Goal: Transaction & Acquisition: Purchase product/service

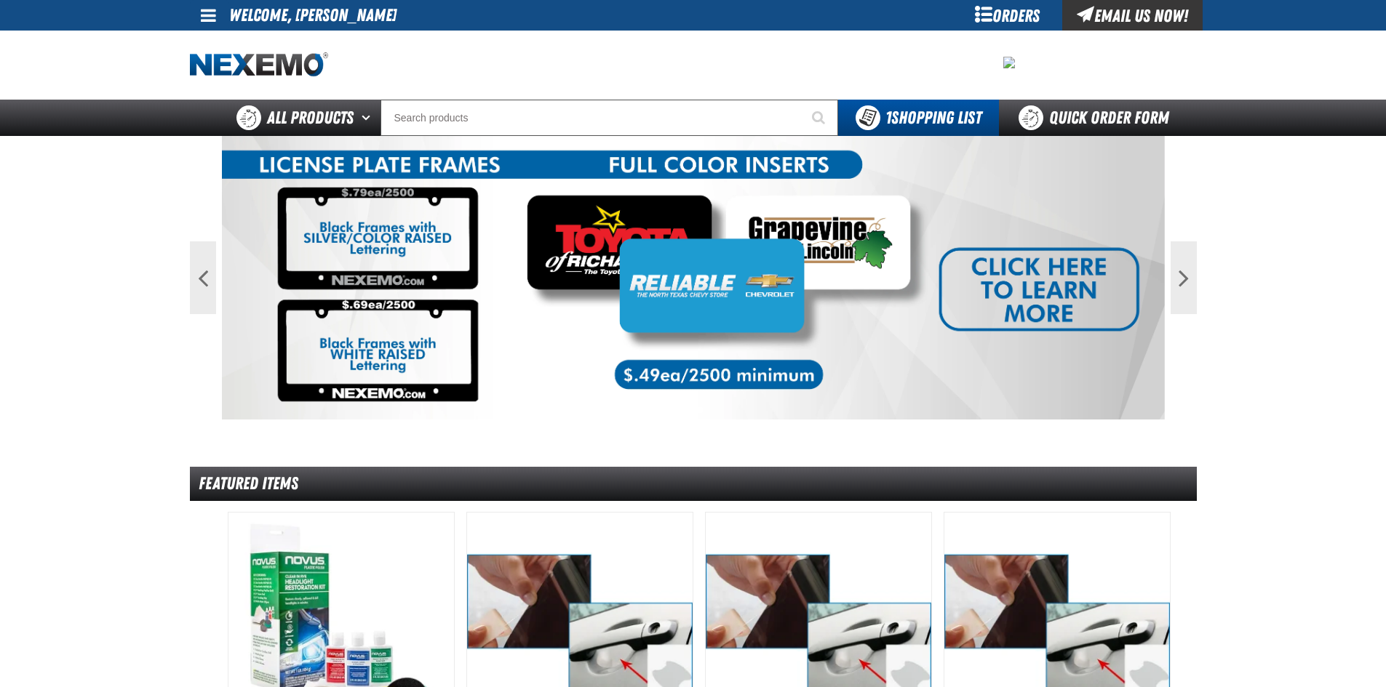
click at [217, 12] on link at bounding box center [209, 15] width 39 height 31
click at [215, 39] on link "My Account My Account" at bounding box center [228, 43] width 65 height 14
click at [215, 39] on div at bounding box center [693, 65] width 1007 height 69
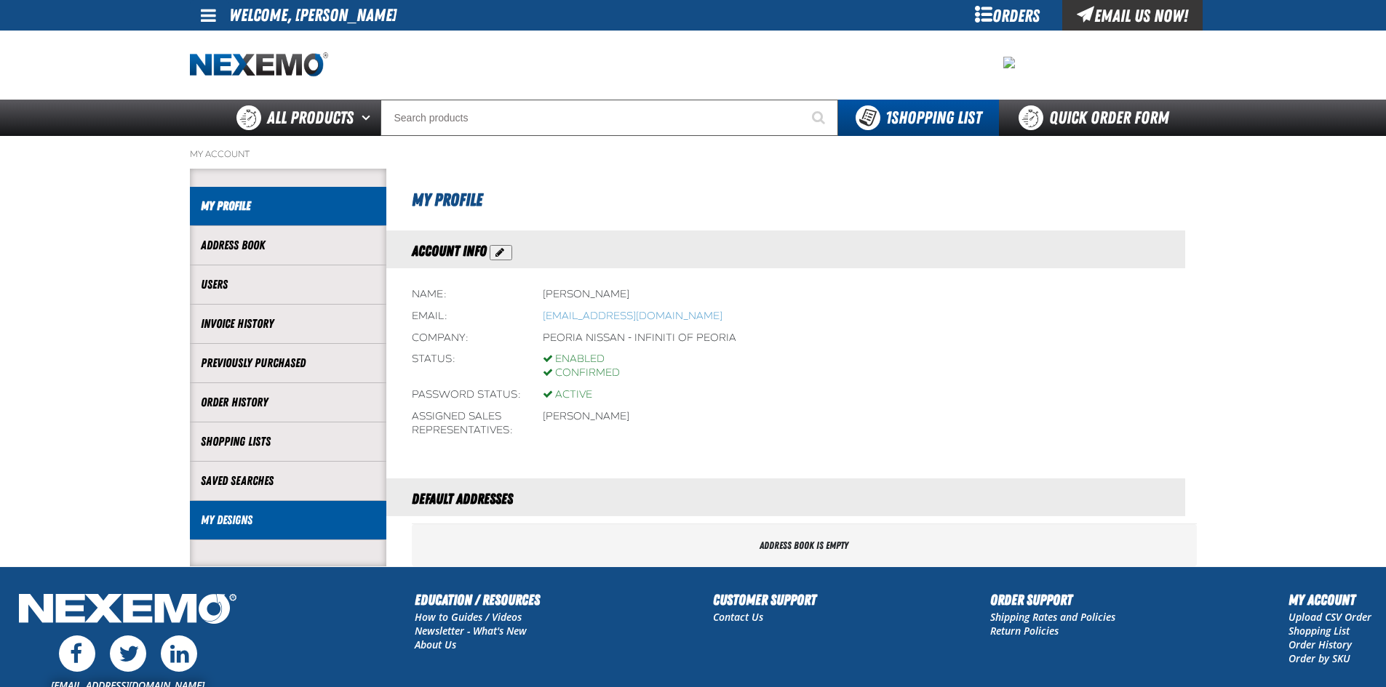
click at [268, 530] on li "My Designs" at bounding box center [288, 520] width 196 height 39
click at [317, 506] on li "My Designs" at bounding box center [288, 520] width 196 height 39
click at [224, 519] on link "My Designs" at bounding box center [288, 520] width 175 height 17
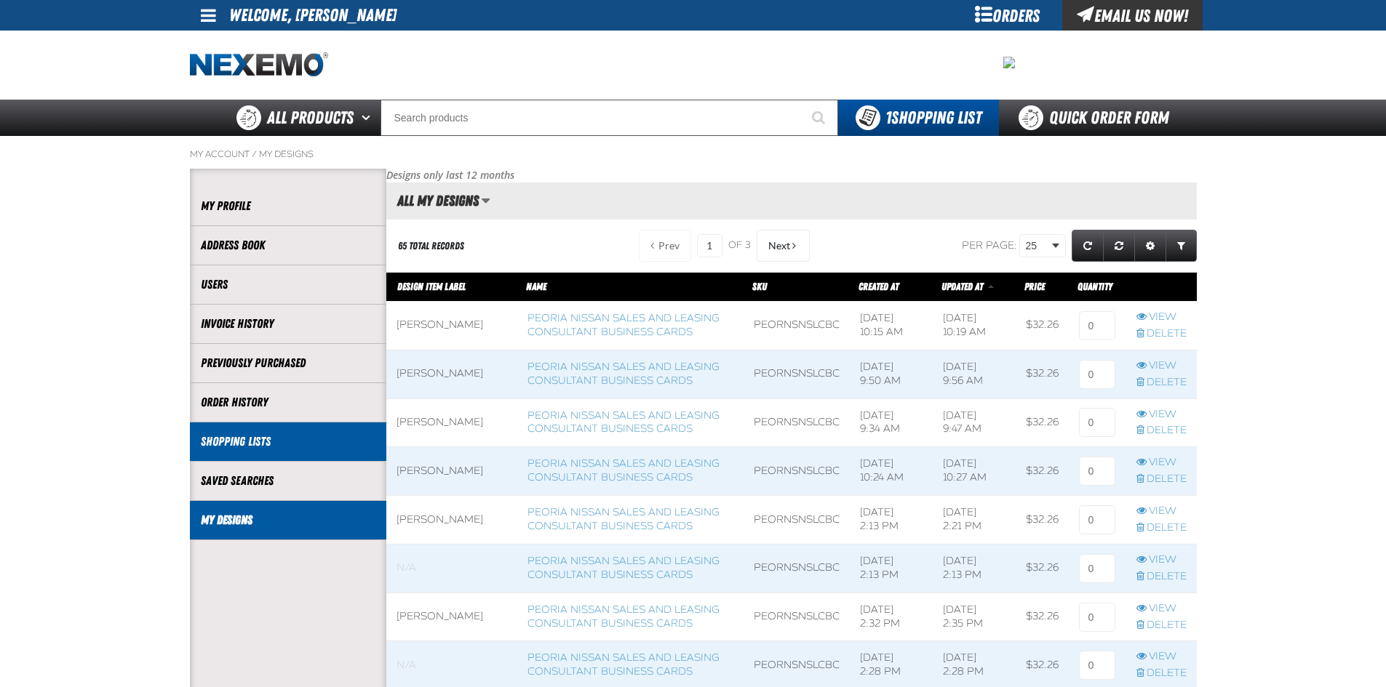
scroll to position [1, 1]
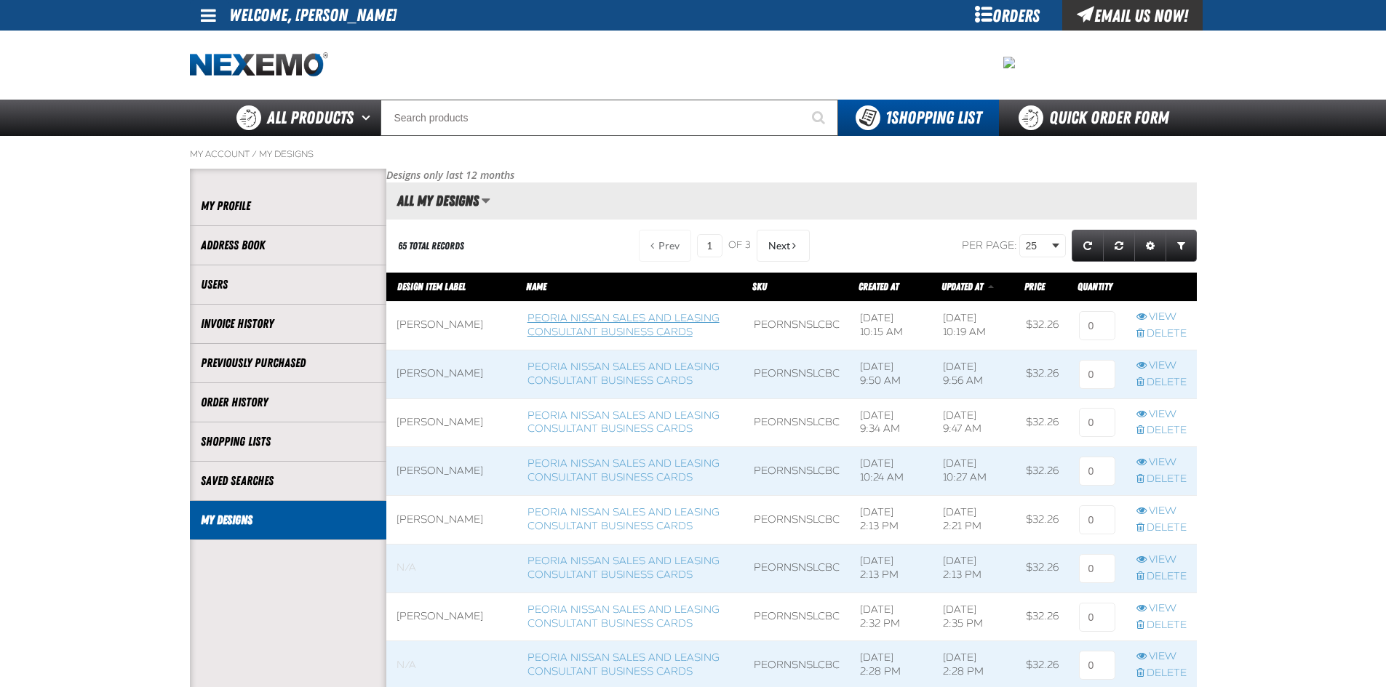
click at [603, 312] on link "Peoria Nissan Sales and Leasing Consultant Business Cards" at bounding box center [623, 325] width 192 height 26
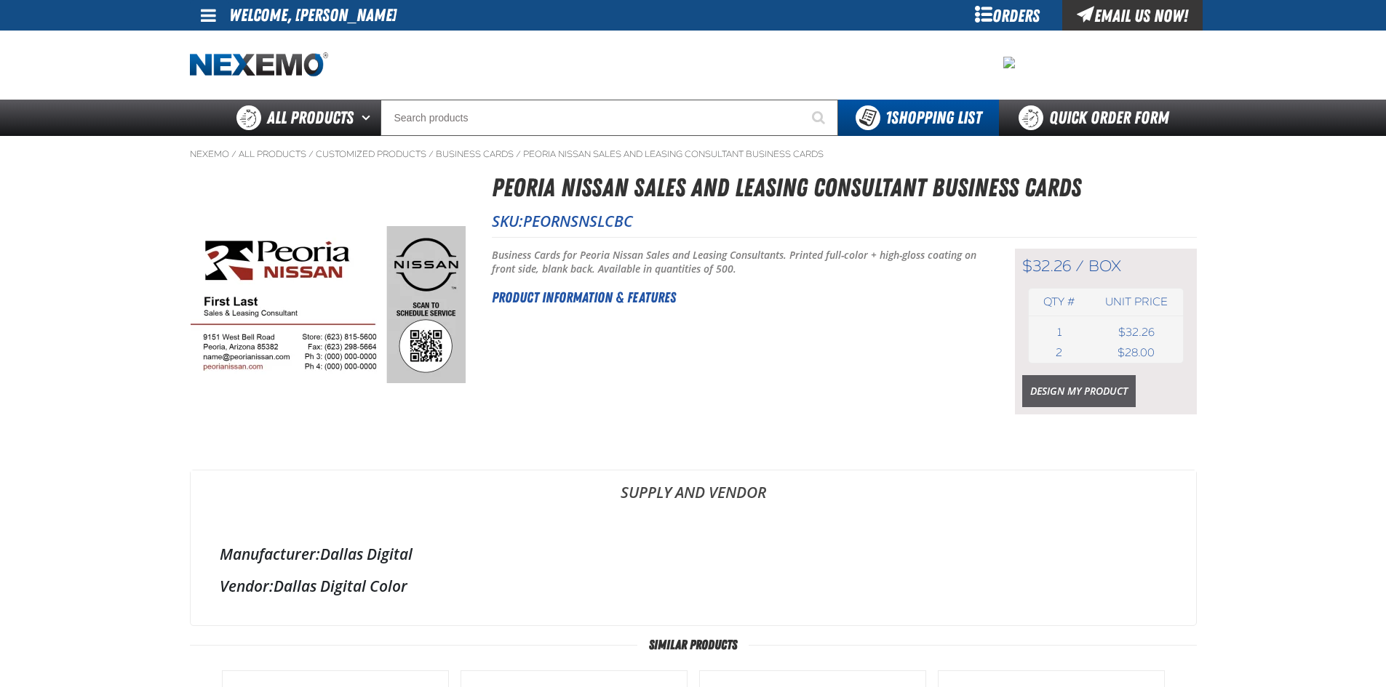
click at [1055, 398] on link "Design My Product" at bounding box center [1078, 391] width 113 height 32
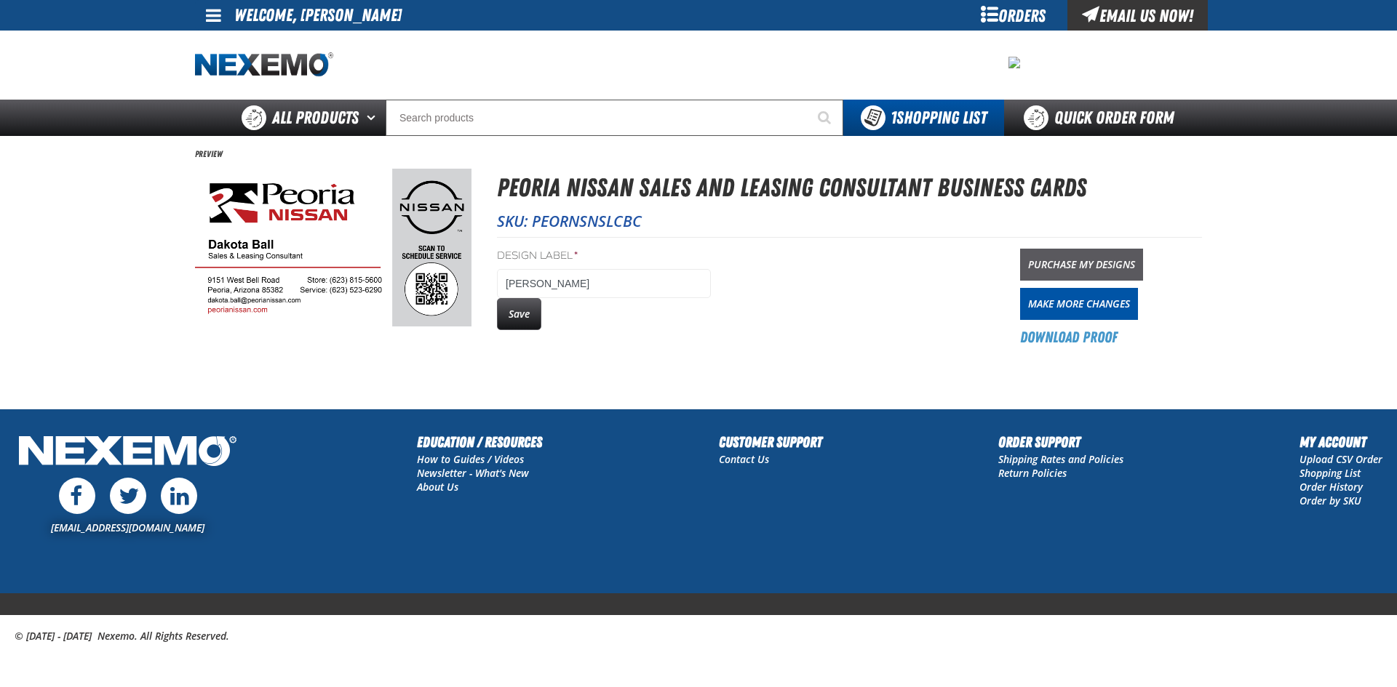
click at [1056, 264] on link "Purchase My Designs" at bounding box center [1081, 265] width 123 height 32
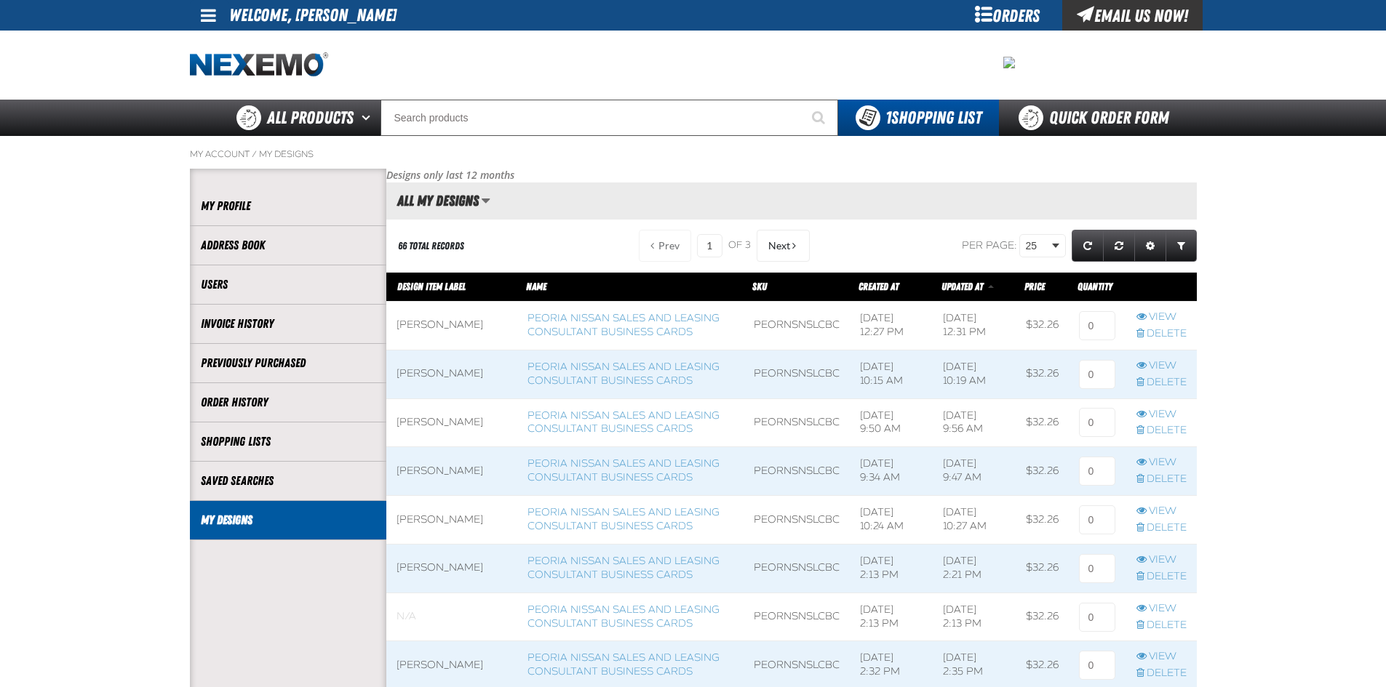
scroll to position [1, 1]
click at [1105, 324] on input at bounding box center [1097, 325] width 36 height 29
type input "1"
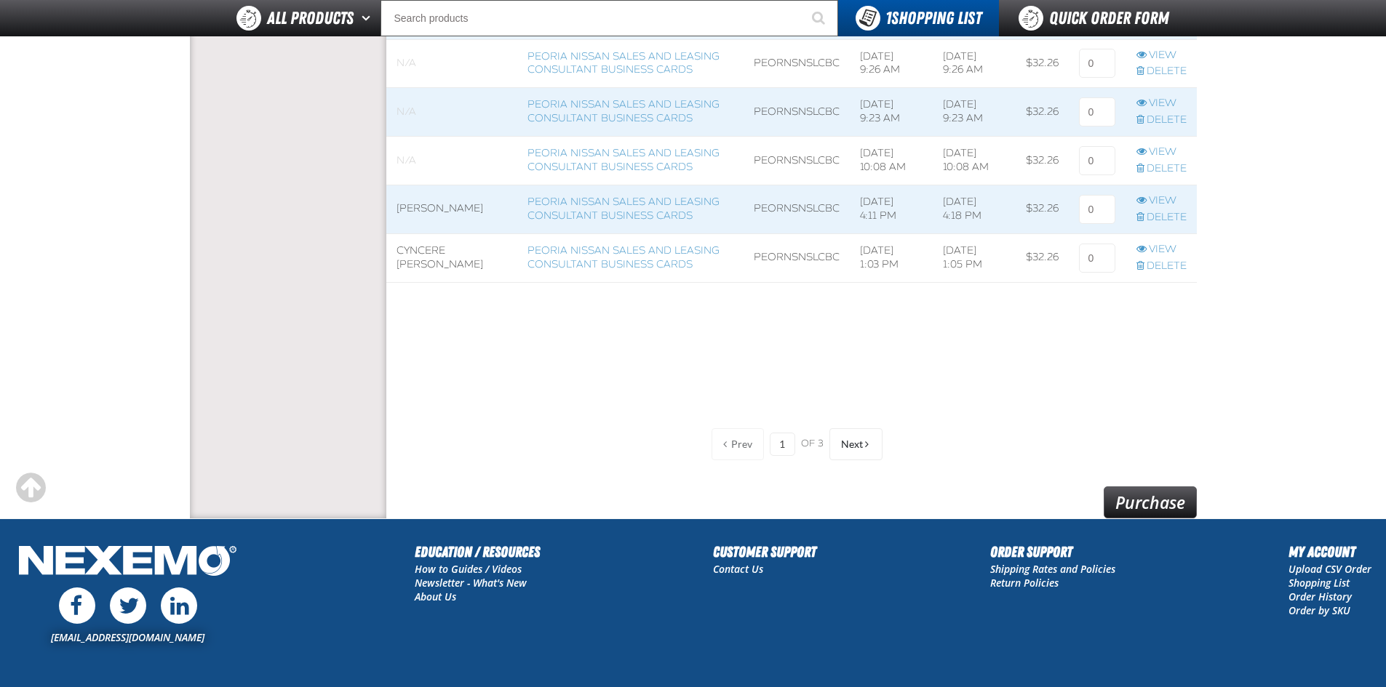
scroll to position [1307, 0]
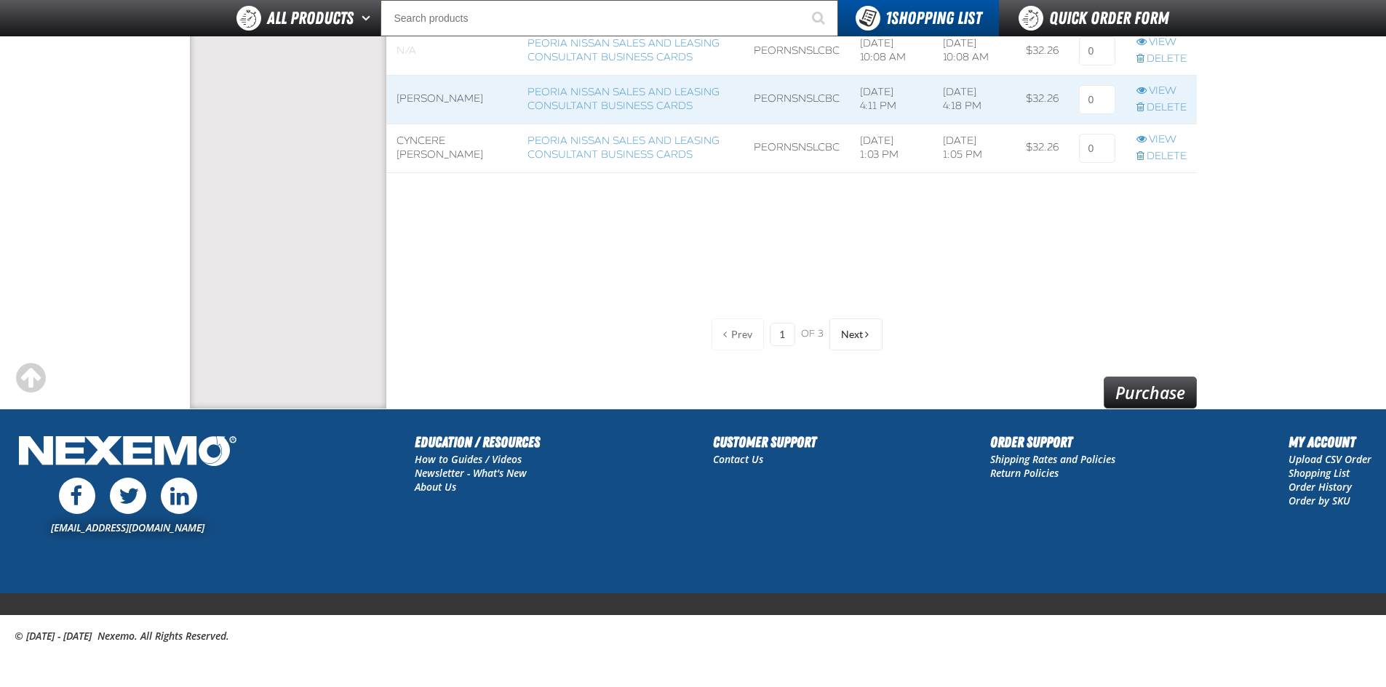
click at [1146, 386] on link "Purchase" at bounding box center [1150, 393] width 93 height 32
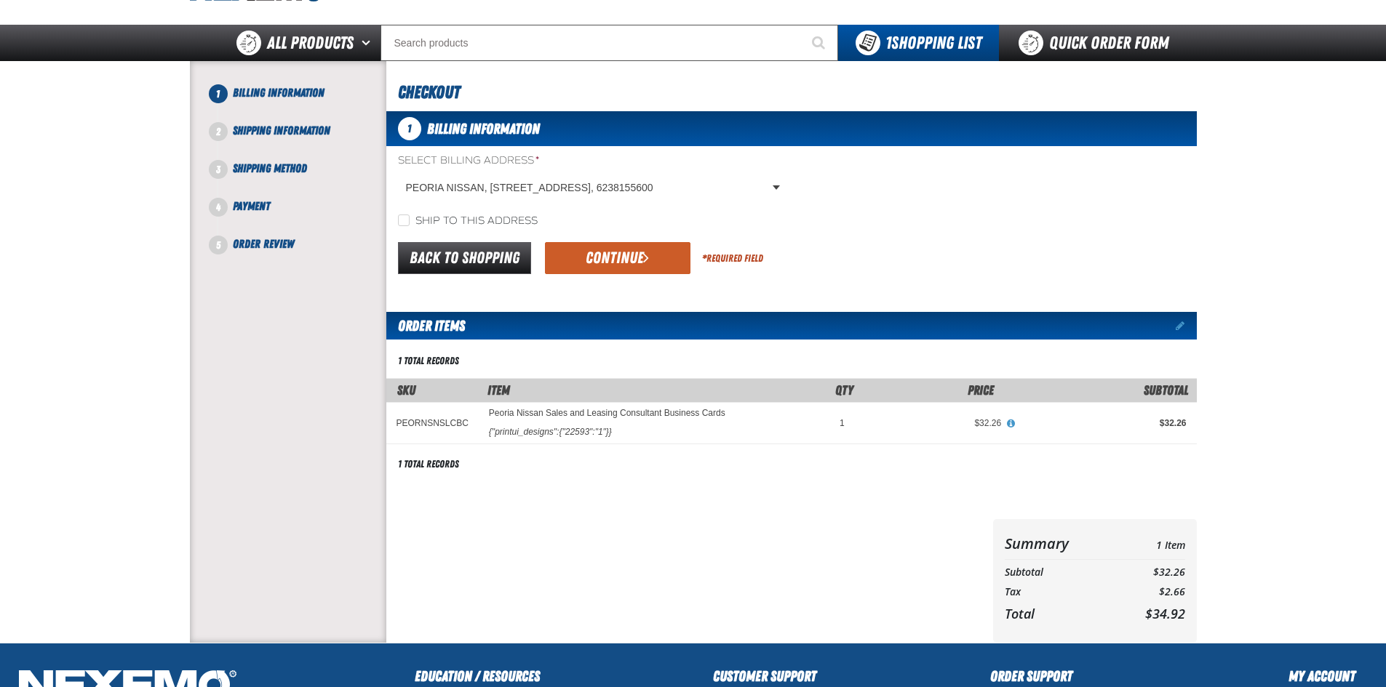
scroll to position [145, 0]
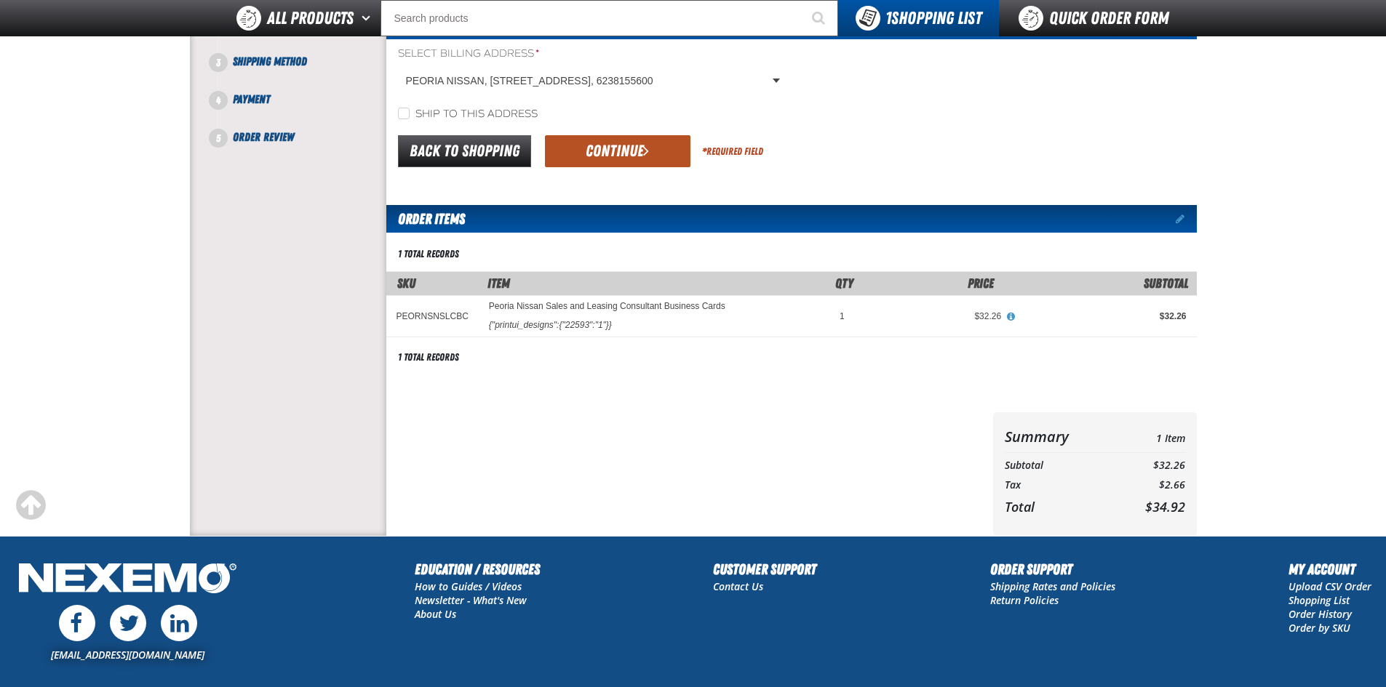
click at [639, 165] on button "Continue" at bounding box center [617, 151] width 145 height 32
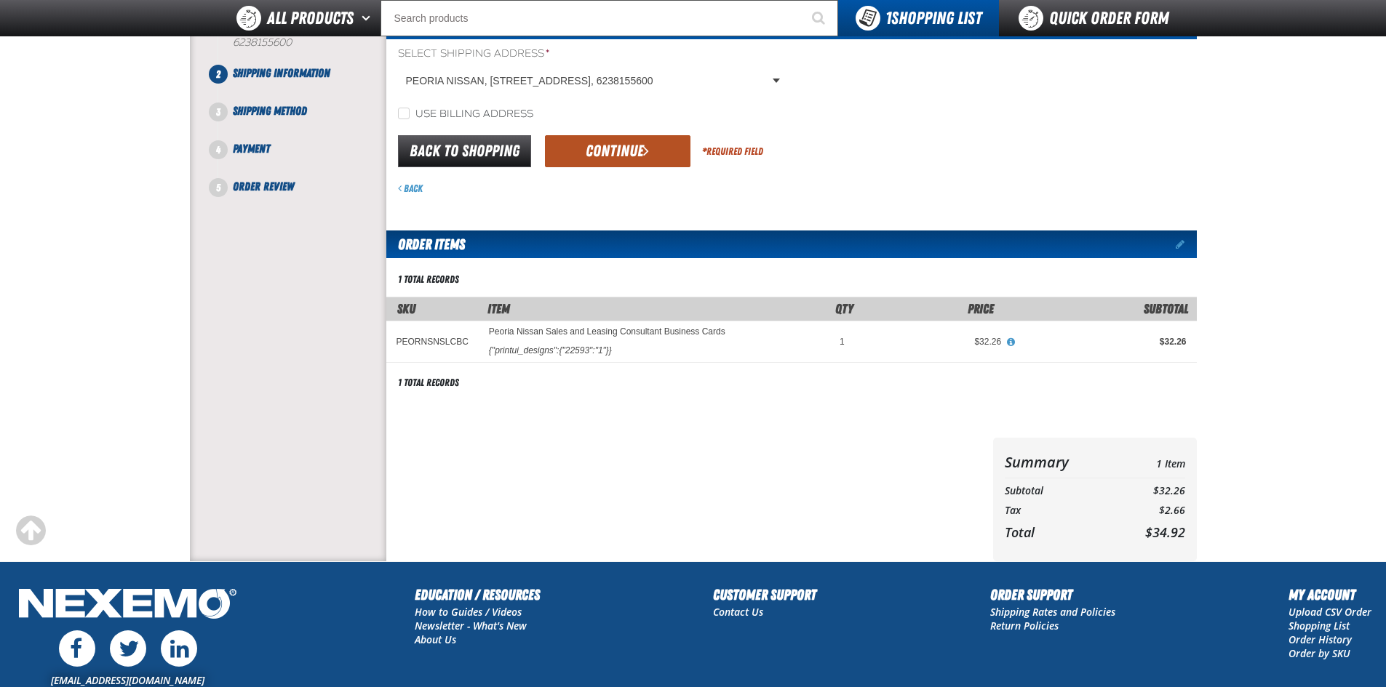
click at [614, 164] on button "Continue" at bounding box center [617, 151] width 145 height 32
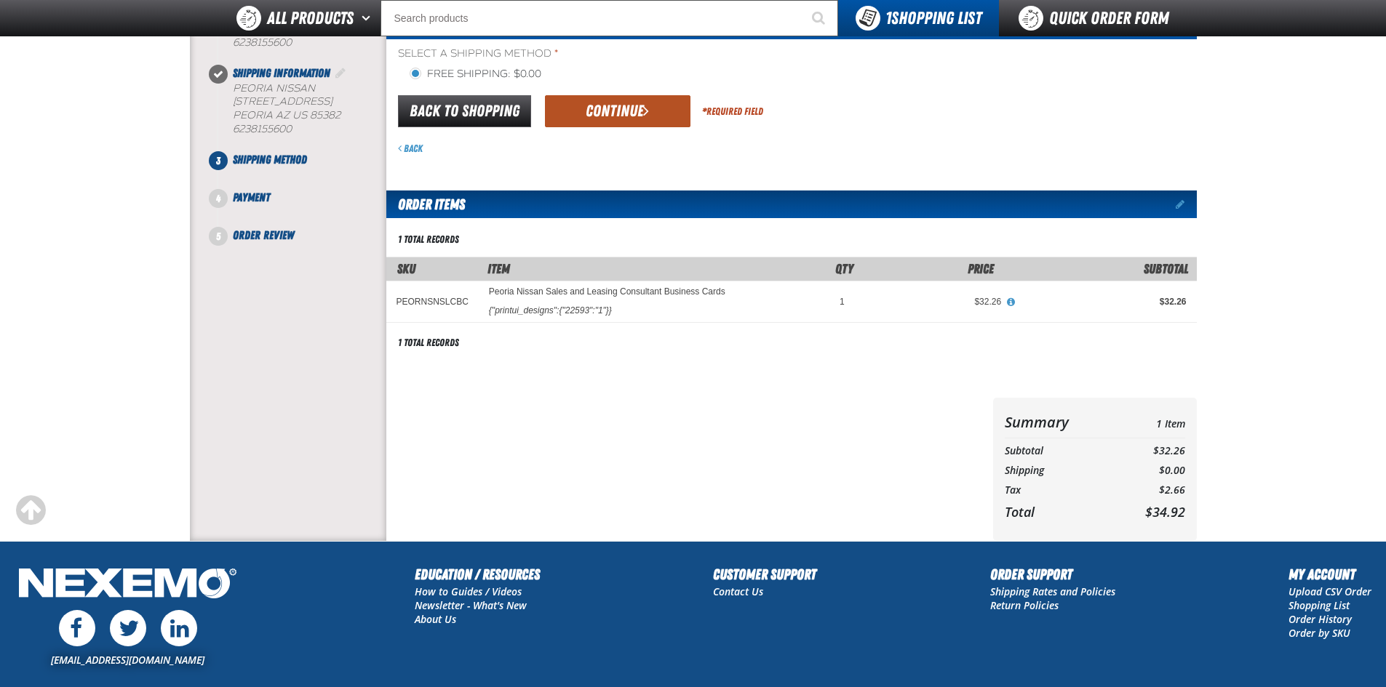
click at [644, 113] on span "submit" at bounding box center [646, 111] width 6 height 16
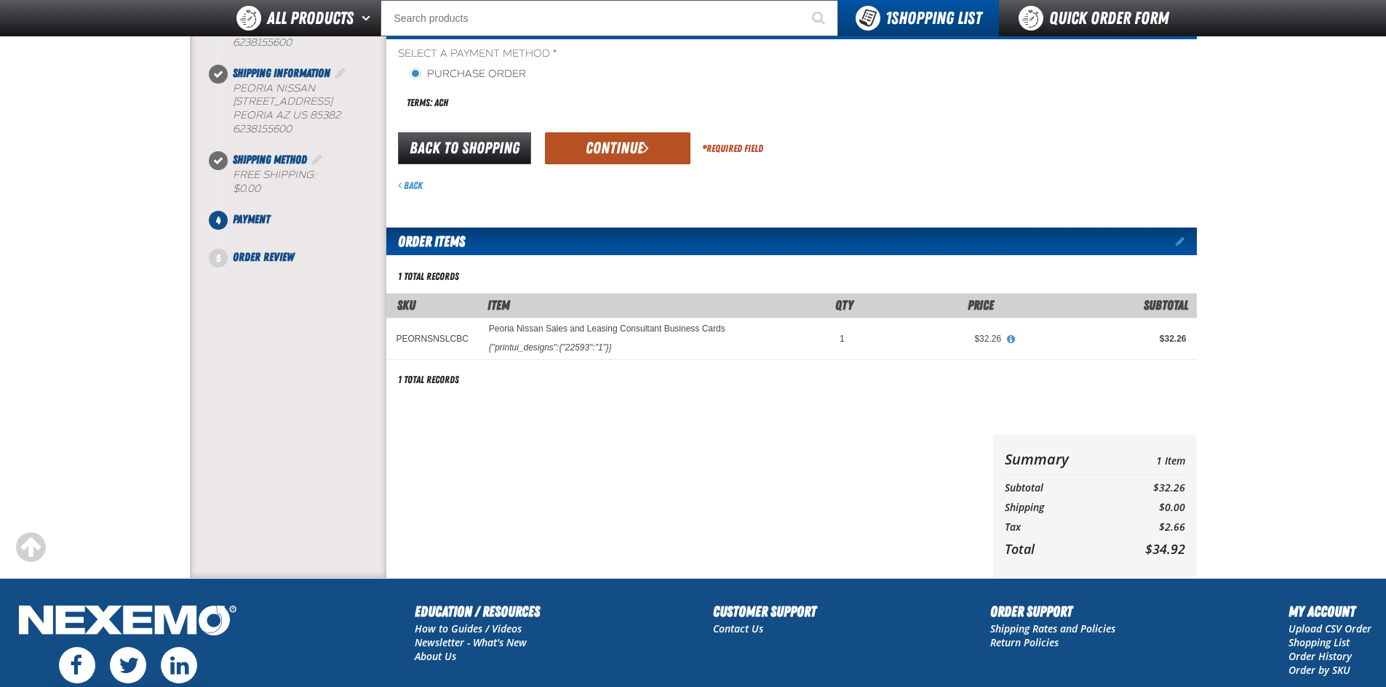
click at [647, 151] on span "submit" at bounding box center [646, 148] width 6 height 16
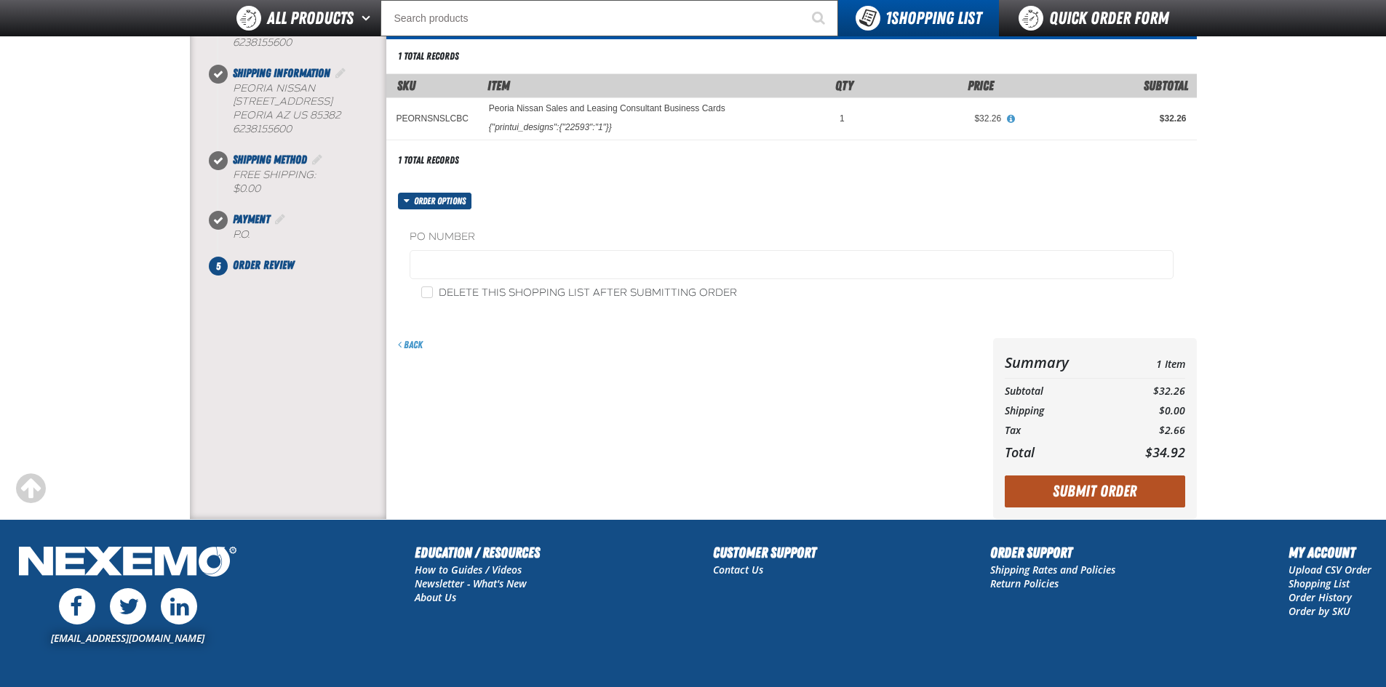
click at [1136, 482] on button "Submit Order" at bounding box center [1095, 492] width 180 height 32
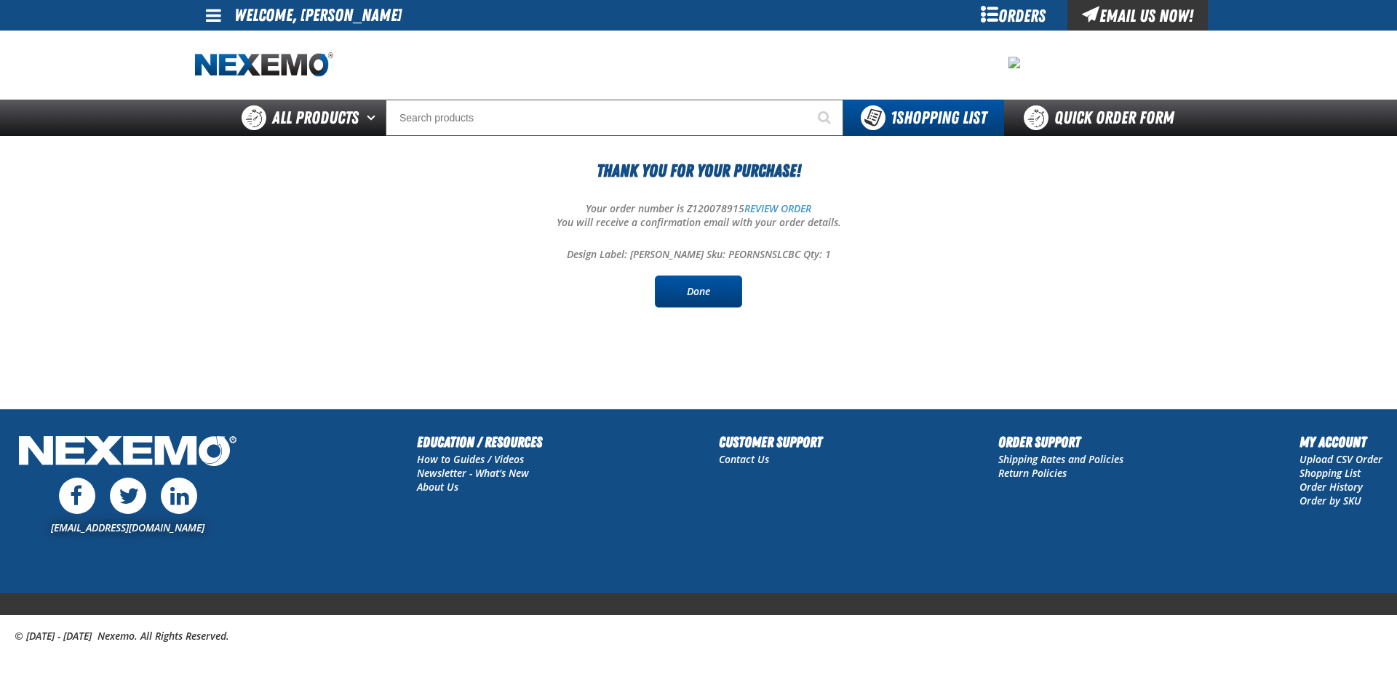
click at [719, 282] on link "Done" at bounding box center [698, 292] width 87 height 32
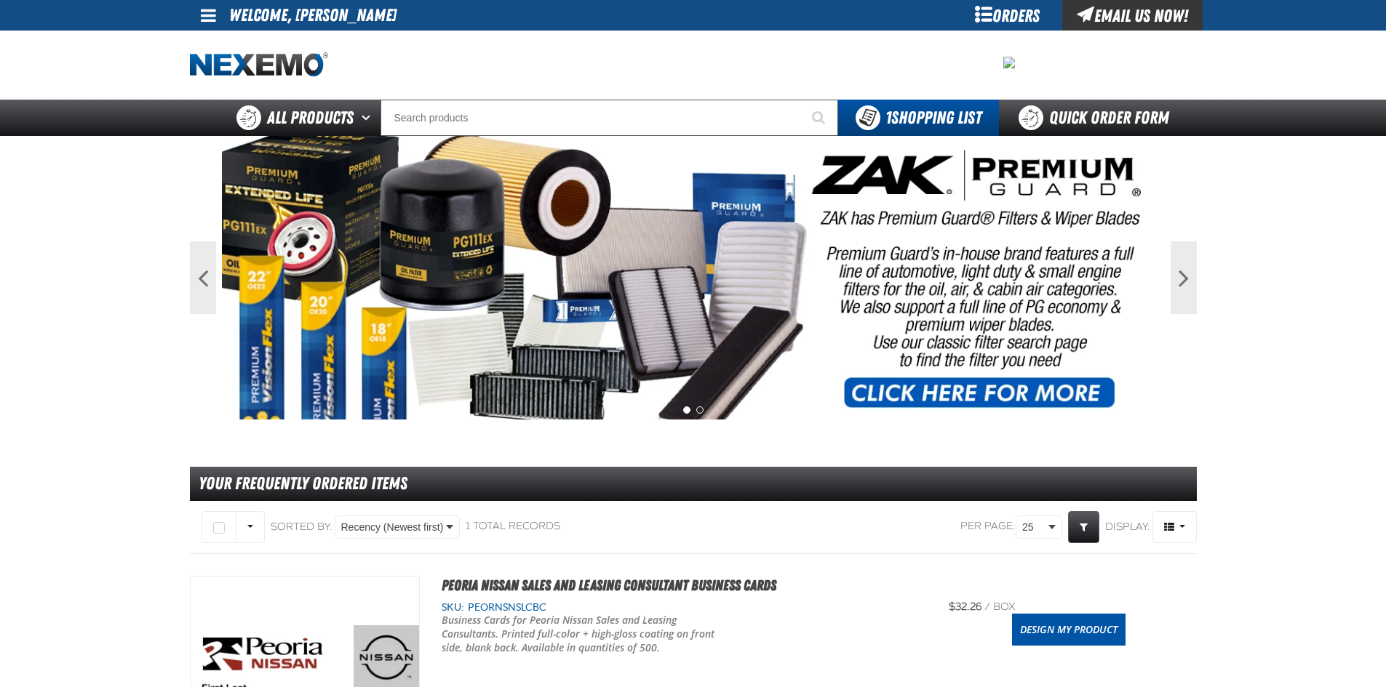
click at [204, 31] on div at bounding box center [693, 65] width 1007 height 69
click at [205, 28] on link at bounding box center [209, 15] width 39 height 31
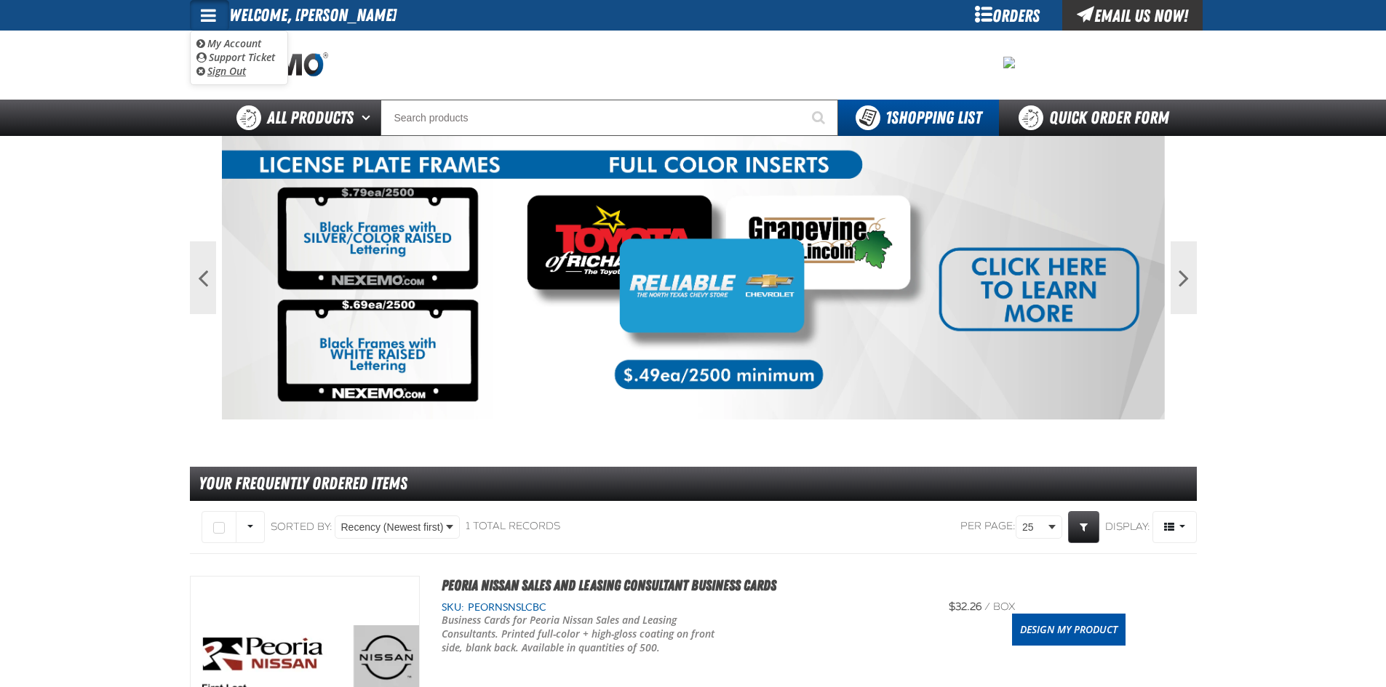
click at [234, 75] on link "Sign Out Sign Out" at bounding box center [220, 71] width 49 height 14
